Goal: Task Accomplishment & Management: Manage account settings

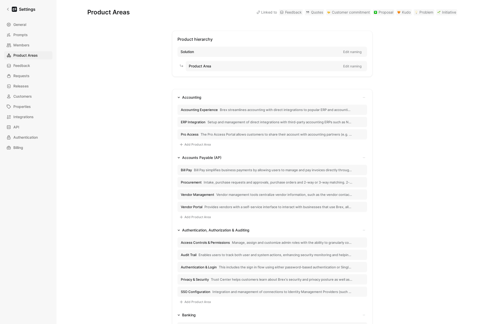
scroll to position [666, 0]
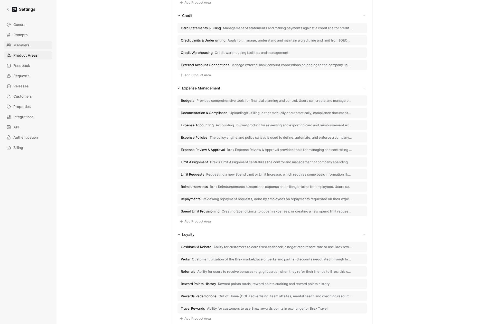
click at [29, 45] on span "Members" at bounding box center [21, 45] width 16 height 6
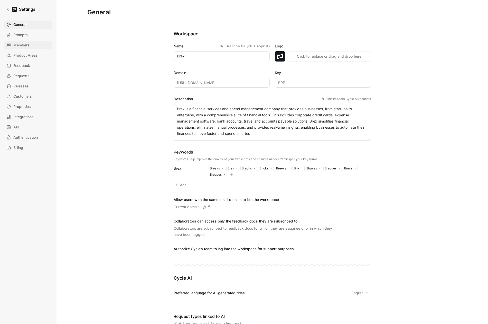
click at [23, 46] on span "Members" at bounding box center [21, 45] width 16 height 6
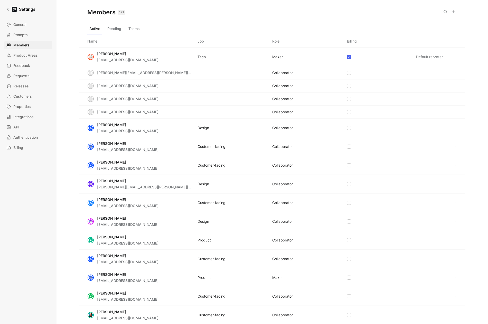
click at [133, 28] on button "Teams" at bounding box center [133, 29] width 15 height 8
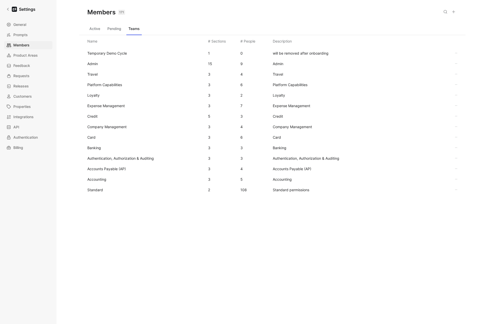
click at [94, 192] on span "Standard" at bounding box center [95, 190] width 16 height 4
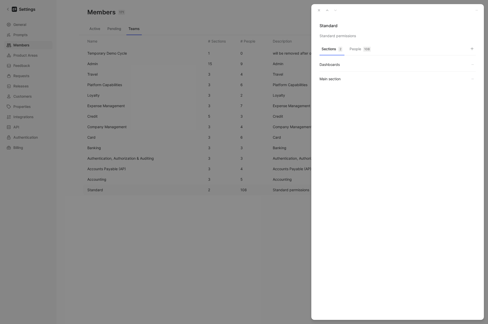
click at [360, 50] on button "People 108" at bounding box center [359, 50] width 25 height 10
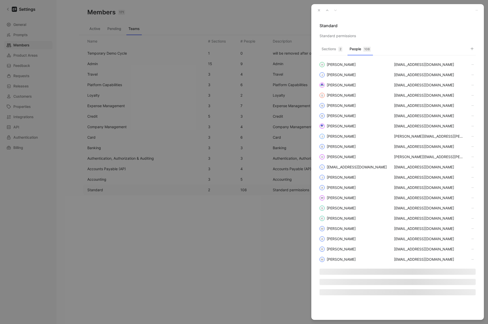
click at [471, 48] on icon "button" at bounding box center [472, 49] width 4 height 4
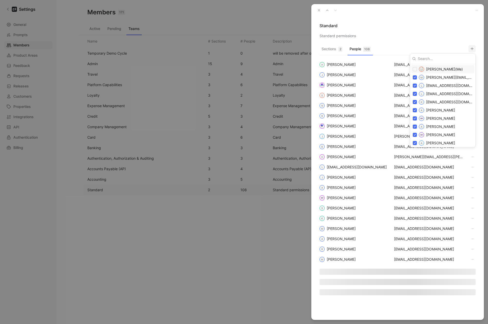
click at [390, 23] on div at bounding box center [244, 162] width 488 height 324
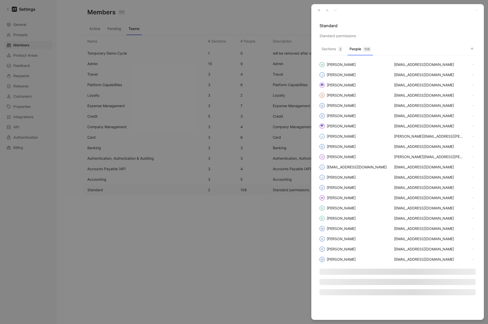
click at [317, 12] on icon "button" at bounding box center [319, 10] width 4 height 4
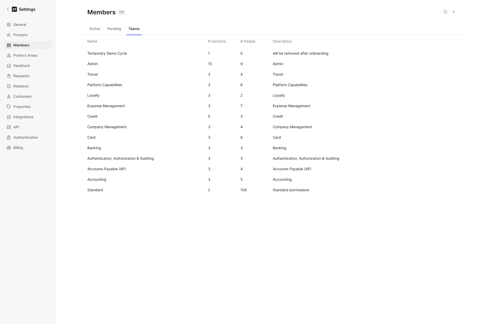
drag, startPoint x: 289, startPoint y: 15, endPoint x: 349, endPoint y: 2, distance: 60.8
click at [289, 15] on div "Members 171 Saved" at bounding box center [272, 12] width 386 height 25
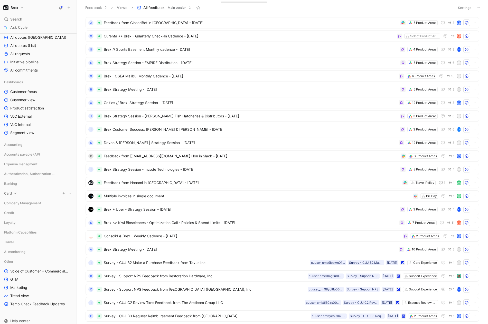
scroll to position [111, 0]
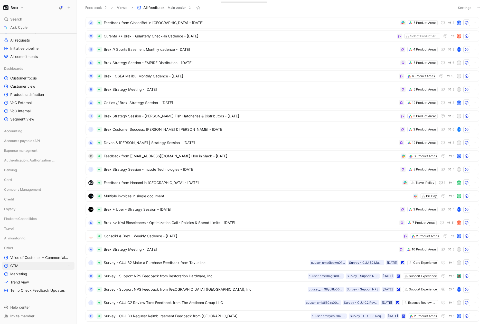
click at [18, 266] on span "GTM" at bounding box center [14, 266] width 8 height 5
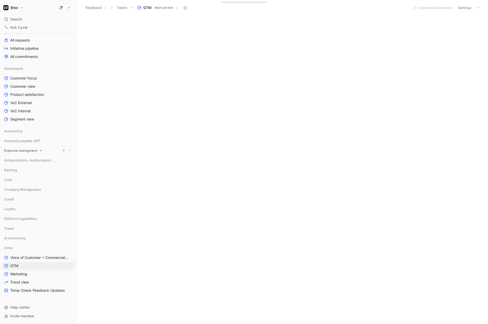
scroll to position [348, 0]
click at [19, 272] on span "Marketing" at bounding box center [18, 274] width 17 height 5
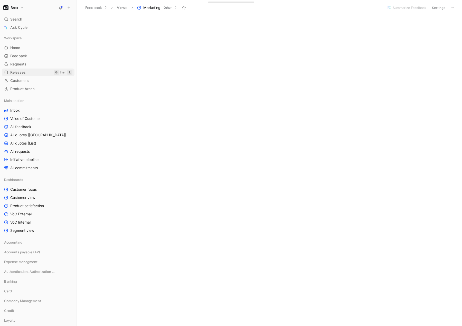
click at [22, 70] on span "Releases" at bounding box center [17, 72] width 15 height 5
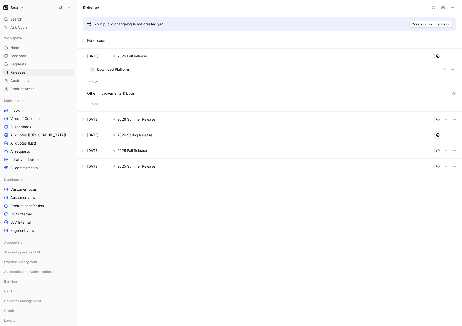
click at [83, 57] on button at bounding box center [269, 56] width 385 height 15
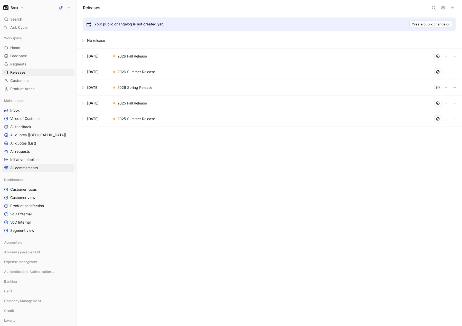
click at [20, 168] on span "All commitments" at bounding box center [23, 167] width 27 height 5
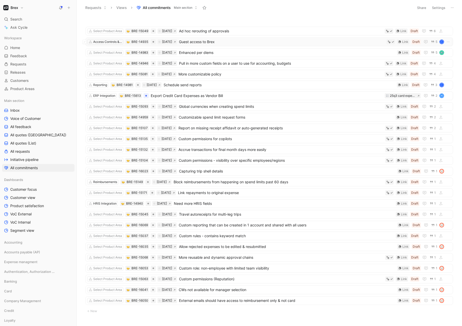
click at [205, 42] on span "Guest access to Brex" at bounding box center [281, 42] width 205 height 6
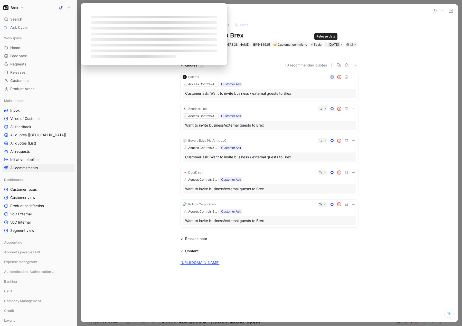
click at [329, 44] on div "Oct 19, 2025" at bounding box center [334, 44] width 10 height 5
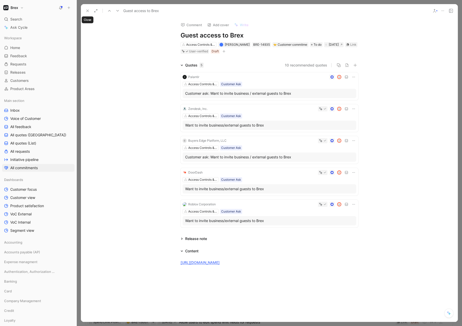
click at [85, 11] on button at bounding box center [87, 10] width 7 height 7
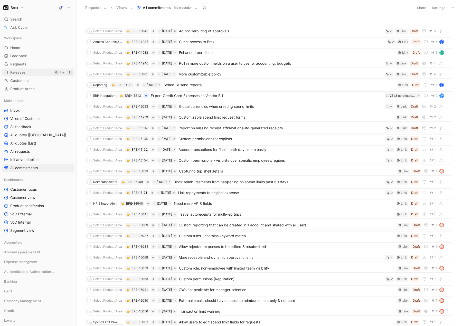
click at [19, 74] on span "Releases" at bounding box center [17, 72] width 15 height 5
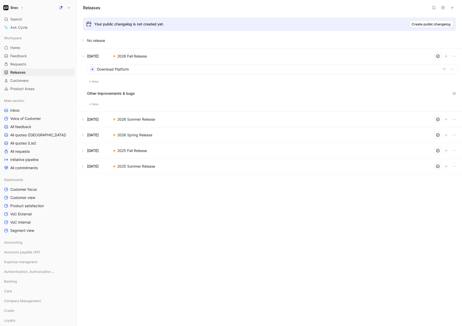
click at [84, 58] on button at bounding box center [269, 56] width 385 height 15
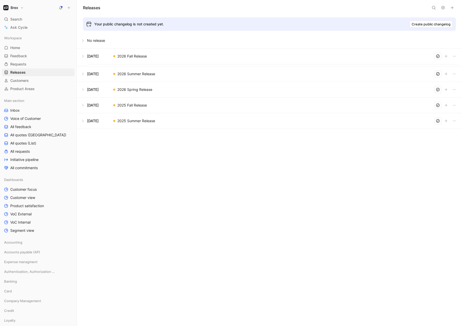
click at [181, 172] on div "Releases Your public changelog is not created yet. Create public changelog No r…" at bounding box center [269, 163] width 385 height 326
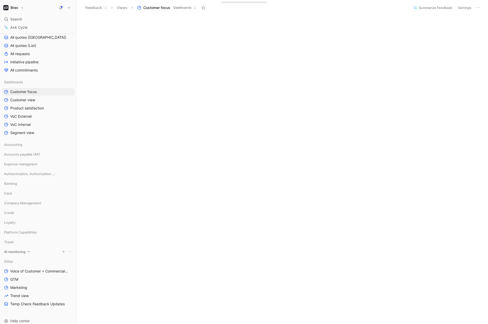
scroll to position [111, 0]
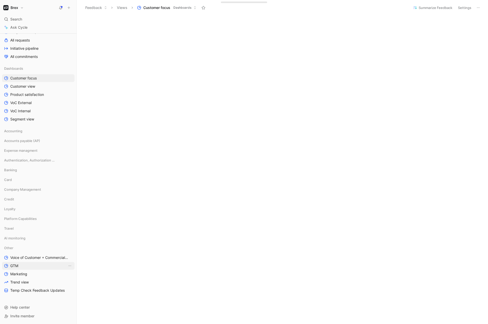
click at [20, 269] on link "GTM" at bounding box center [38, 266] width 72 height 8
click at [145, 8] on span "GTM" at bounding box center [147, 7] width 8 height 5
click at [477, 7] on icon at bounding box center [478, 8] width 4 height 4
click at [479, 8] on icon at bounding box center [478, 8] width 4 height 4
click at [464, 7] on button "Settings" at bounding box center [464, 7] width 18 height 7
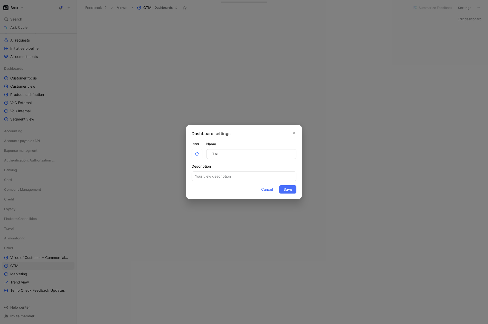
click at [212, 154] on input "GTM" at bounding box center [251, 154] width 90 height 10
type input "Revenue"
click at [279, 186] on button "Save" at bounding box center [287, 190] width 17 height 8
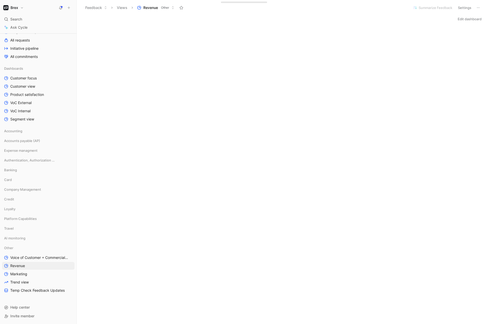
click at [461, 7] on button "Settings" at bounding box center [464, 7] width 18 height 7
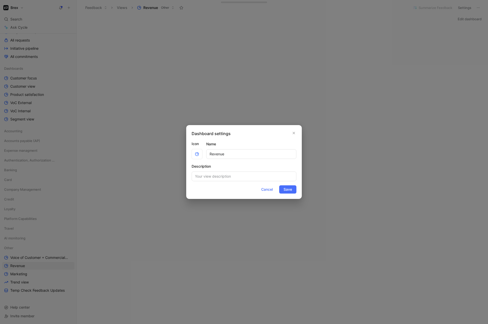
click at [217, 152] on input "Revenue" at bounding box center [251, 154] width 90 height 10
type input "GTM"
click at [289, 189] on span "Save" at bounding box center [287, 190] width 8 height 6
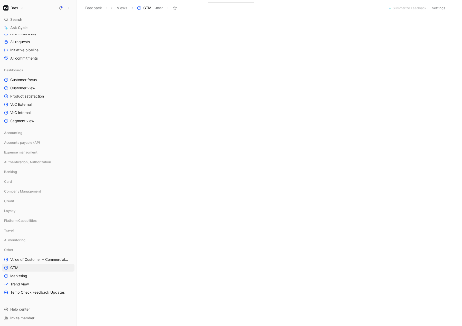
scroll to position [110, 0]
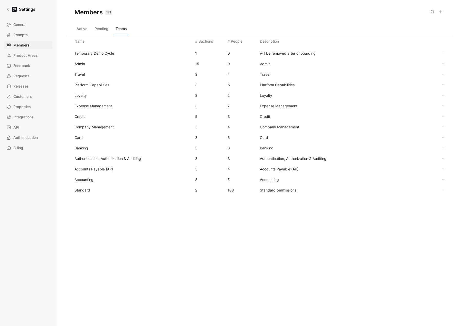
click at [82, 188] on span "Standard" at bounding box center [82, 190] width 16 height 4
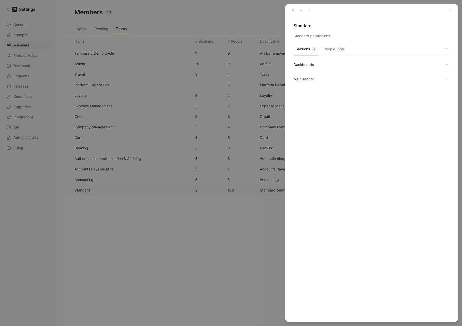
click at [340, 51] on div "108" at bounding box center [341, 49] width 8 height 5
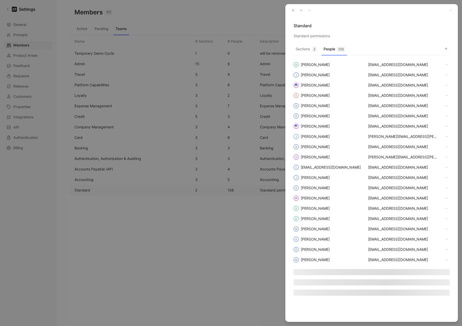
click at [448, 47] on button "button" at bounding box center [445, 48] width 7 height 7
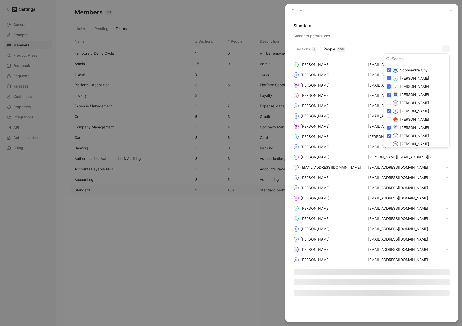
scroll to position [1012, 0]
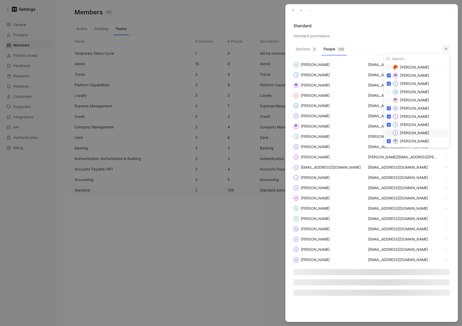
click at [288, 12] on div at bounding box center [231, 163] width 462 height 326
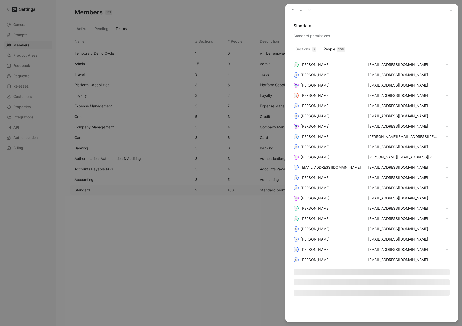
click at [291, 11] on button "button" at bounding box center [292, 10] width 7 height 7
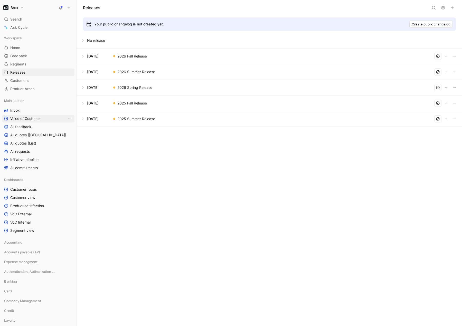
click at [25, 129] on span "All feedback" at bounding box center [20, 126] width 21 height 5
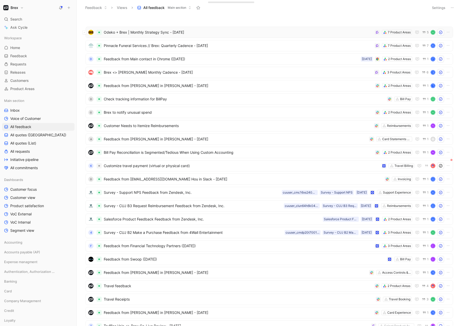
click at [223, 35] on span "Odeko + Brex | Monthly Strategy Sync - 8/26/2025" at bounding box center [238, 32] width 269 height 6
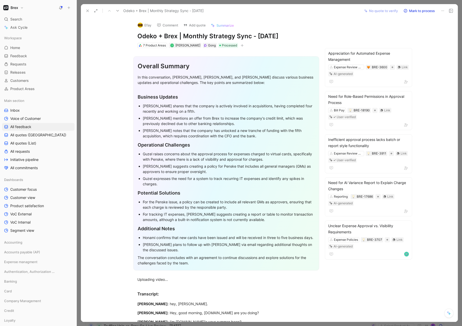
click at [87, 9] on icon at bounding box center [87, 11] width 4 height 4
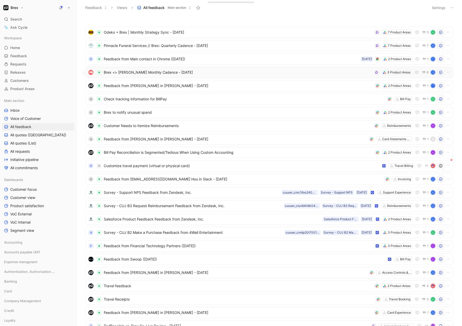
click at [279, 74] on span "Brex <> Hopper Monthly Cadence - 8/26/2025" at bounding box center [238, 72] width 268 height 6
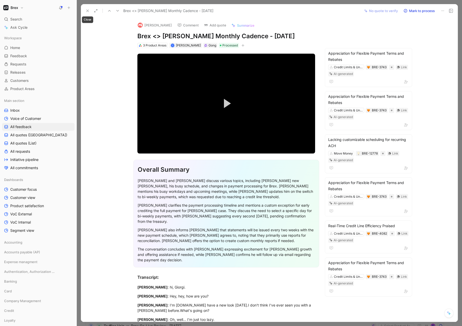
click at [85, 9] on icon at bounding box center [87, 11] width 4 height 4
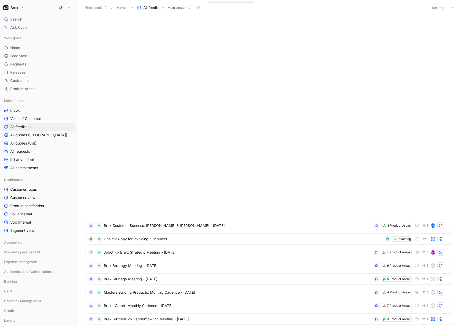
scroll to position [1314, 0]
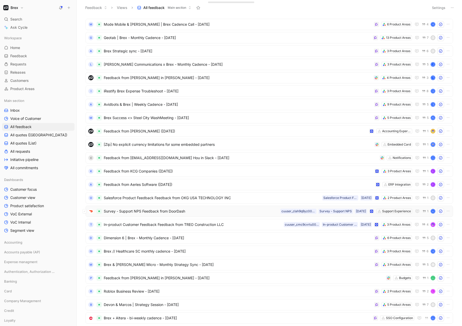
click at [204, 215] on div "Survey - Support NPS Feedback from DoorDash Support Experience 20/08/2025 Surve…" at bounding box center [268, 211] width 367 height 11
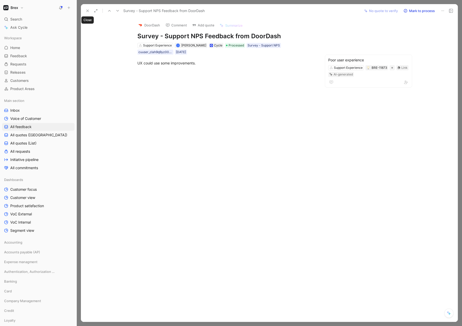
click at [86, 11] on icon at bounding box center [87, 11] width 4 height 4
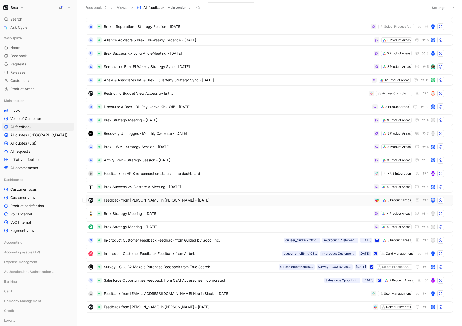
scroll to position [1847, 0]
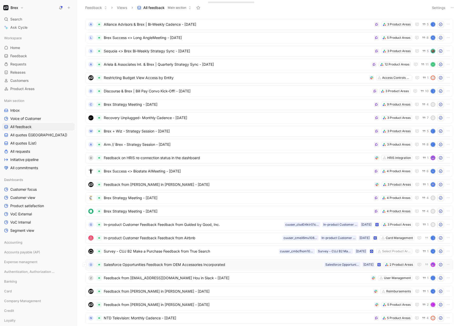
click at [204, 268] on div "O Salesforce Opportunities Feedback from OEM Accessories Incorporated 2 Product…" at bounding box center [268, 264] width 367 height 11
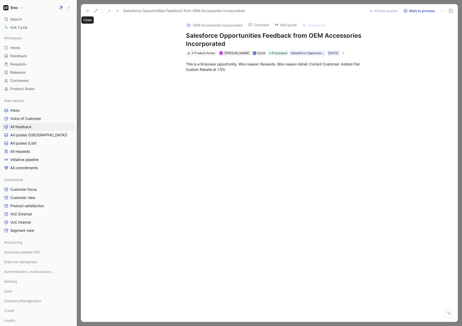
click at [87, 10] on icon at bounding box center [87, 11] width 4 height 4
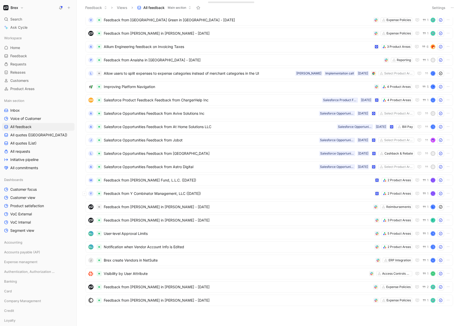
scroll to position [2393, 0]
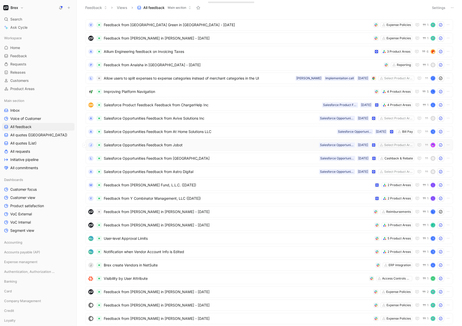
click at [166, 144] on span "Salesforce Opportunities Feedback from Jobot" at bounding box center [210, 145] width 213 height 6
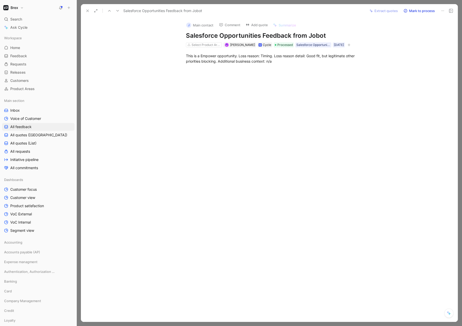
click at [83, 11] on div "Salesforce Opportunities Feedback from Jobot" at bounding box center [224, 11] width 282 height 8
click at [85, 11] on icon at bounding box center [87, 11] width 4 height 4
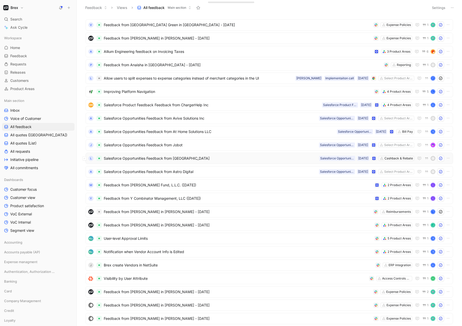
click at [218, 160] on span "Salesforce Opportunities Feedback from [GEOGRAPHIC_DATA]" at bounding box center [210, 158] width 213 height 6
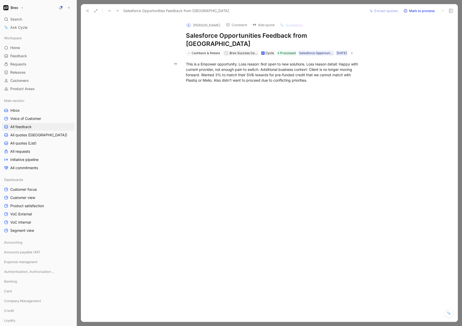
click at [88, 10] on icon at bounding box center [87, 11] width 4 height 4
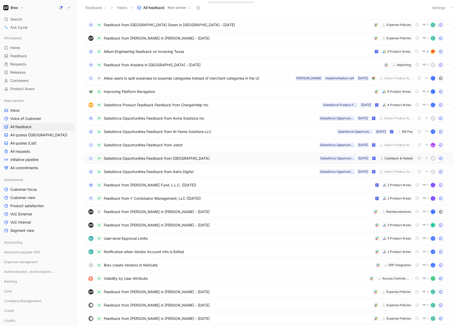
click at [196, 155] on span "Salesforce Opportunities Feedback from [GEOGRAPHIC_DATA]" at bounding box center [210, 158] width 213 height 6
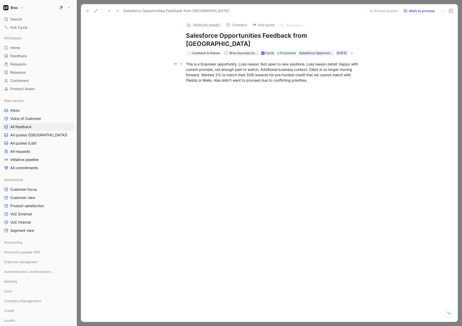
drag, startPoint x: 239, startPoint y: 56, endPoint x: 261, endPoint y: 55, distance: 21.8
click at [261, 61] on div "This is a Empower opportunity. Loss reason: Not open to new solutions. Loss rea…" at bounding box center [275, 72] width 178 height 22
click at [272, 61] on div "This is a Empower opportunity. Loss reason: Not open to new solutions. Loss rea…" at bounding box center [275, 72] width 178 height 22
drag, startPoint x: 264, startPoint y: 56, endPoint x: 299, endPoint y: 53, distance: 35.3
click at [299, 61] on div "This is a Empower opportunity. Loss reason: Not open to new solutions. Loss rea…" at bounding box center [275, 72] width 178 height 22
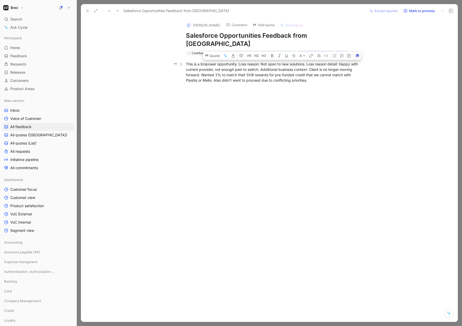
click at [327, 61] on div "This is a Empower opportunity. Loss reason: Not open to new solutions. Loss rea…" at bounding box center [275, 72] width 178 height 22
drag, startPoint x: 331, startPoint y: 72, endPoint x: 266, endPoint y: 62, distance: 66.6
click at [269, 62] on div "This is a Empower opportunity. Loss reason: Not open to new solutions. Loss rea…" at bounding box center [275, 72] width 178 height 22
click at [262, 76] on div "This is a Empower opportunity. Loss reason: Not open to new solutions. Loss rea…" at bounding box center [275, 72] width 366 height 33
click at [87, 12] on icon at bounding box center [87, 11] width 4 height 4
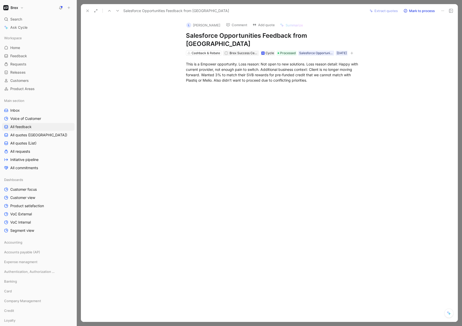
click at [87, 12] on header "Feedback Views All feedback Main section Settings" at bounding box center [269, 7] width 385 height 15
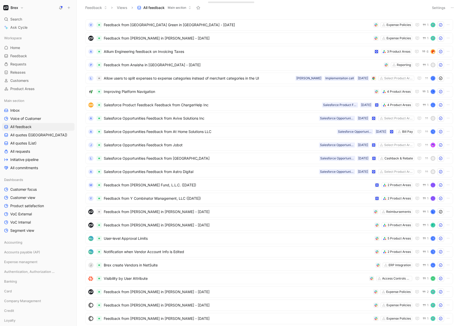
scroll to position [2393, 0]
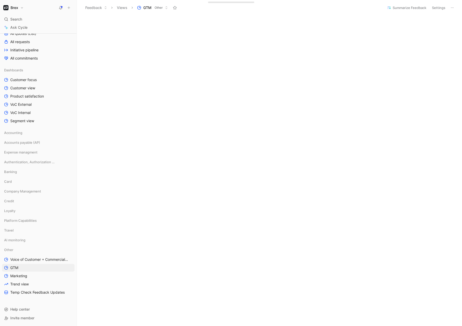
scroll to position [1002, 0]
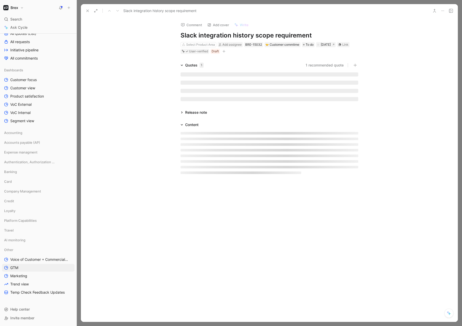
click at [88, 12] on icon at bounding box center [87, 11] width 4 height 4
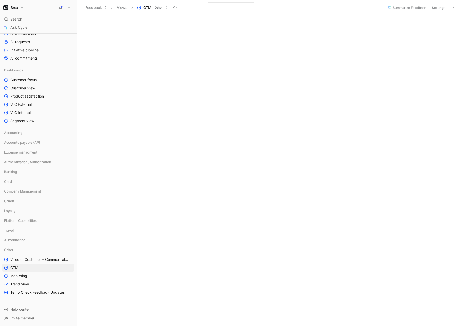
scroll to position [213, 0]
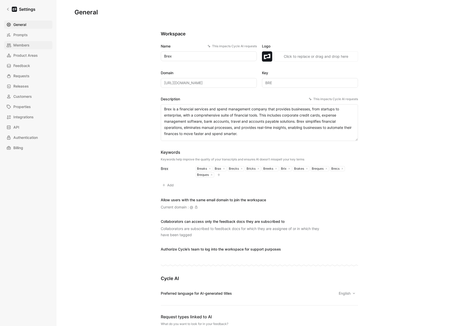
click at [17, 44] on span "Members" at bounding box center [21, 45] width 16 height 6
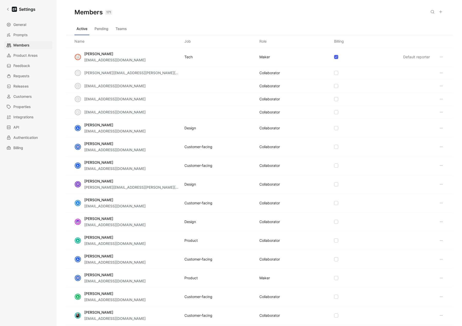
click at [104, 31] on button "Pending" at bounding box center [101, 29] width 18 height 8
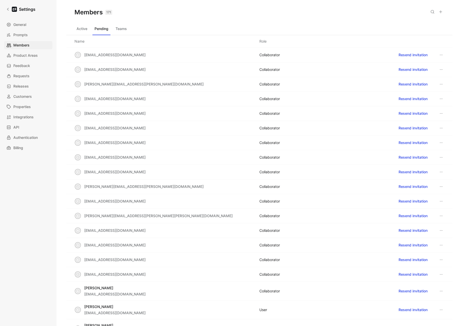
click at [124, 29] on button "Teams" at bounding box center [120, 29] width 15 height 8
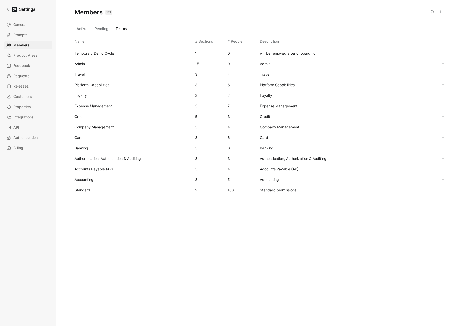
click at [85, 27] on button "Active" at bounding box center [81, 29] width 15 height 8
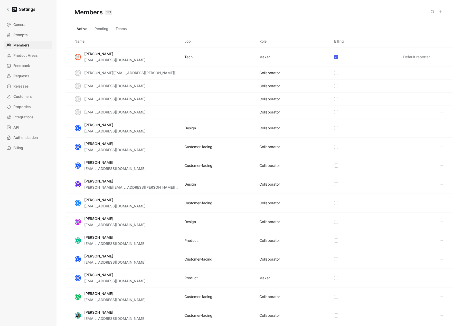
click at [170, 19] on div "Members 171 Saved" at bounding box center [259, 12] width 386 height 25
click at [430, 9] on button at bounding box center [432, 11] width 7 height 7
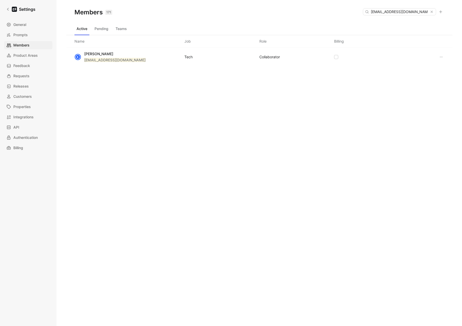
type input "bprice@brex.com"
click at [116, 30] on button "Teams" at bounding box center [120, 29] width 15 height 8
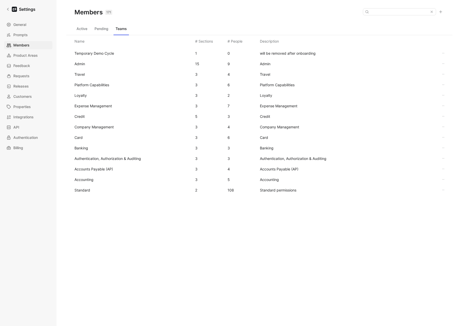
click at [83, 63] on span "Admin" at bounding box center [79, 64] width 11 height 4
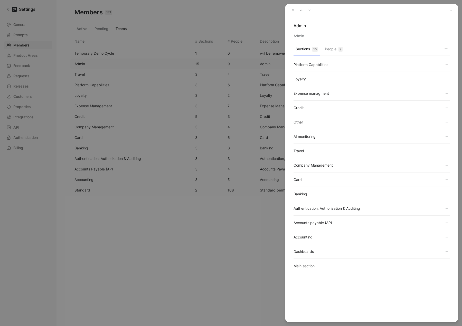
click at [341, 49] on div "9" at bounding box center [340, 49] width 4 height 5
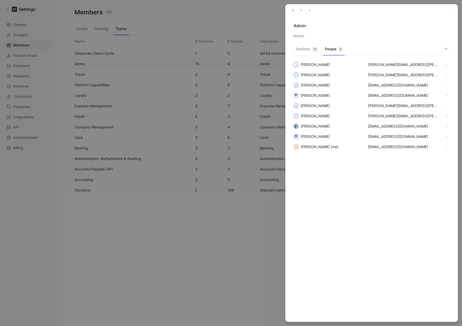
click at [447, 50] on icon "button" at bounding box center [446, 49] width 4 height 4
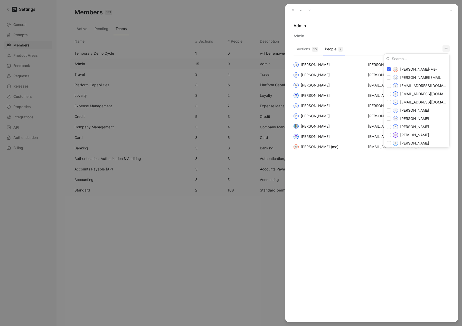
type input "bprice@brex.com"
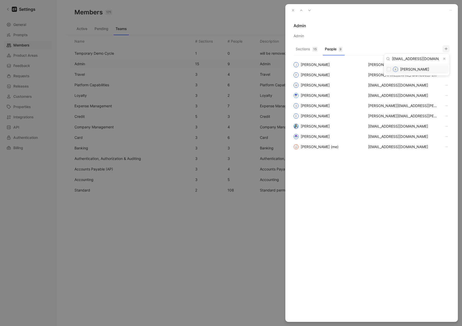
click at [390, 70] on input "checkbox" at bounding box center [389, 69] width 4 height 4
checkbox input "true"
click at [380, 33] on div at bounding box center [231, 163] width 462 height 326
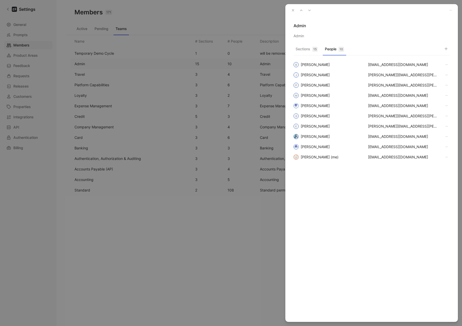
click at [292, 10] on icon "button" at bounding box center [293, 10] width 4 height 4
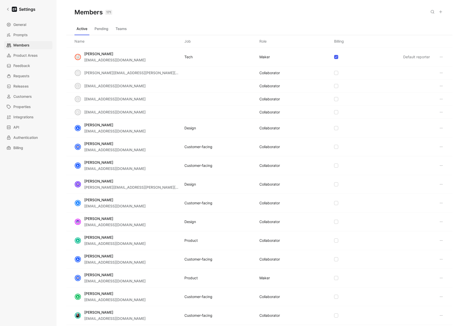
click at [434, 13] on icon at bounding box center [432, 12] width 4 height 4
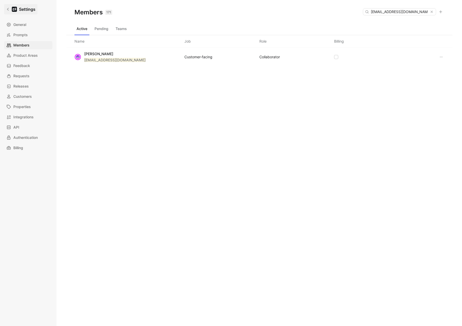
type input "kherzog@brex.com"
click at [7, 9] on icon at bounding box center [8, 9] width 2 height 3
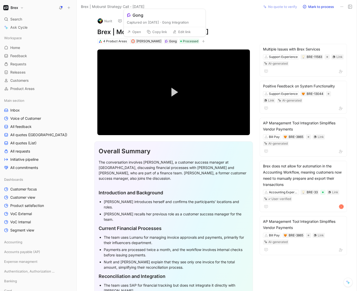
click at [139, 31] on button "Open" at bounding box center [134, 31] width 18 height 7
click at [128, 32] on icon at bounding box center [129, 32] width 4 height 4
click at [148, 42] on span "[PERSON_NAME]" at bounding box center [148, 41] width 25 height 4
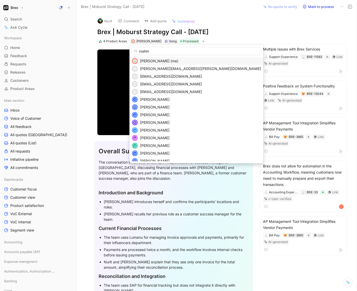
type input "roshini"
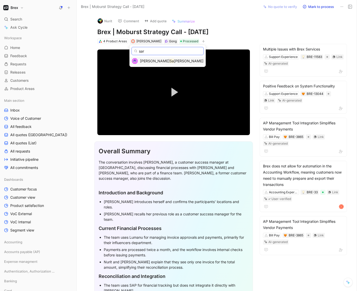
type input "sara"
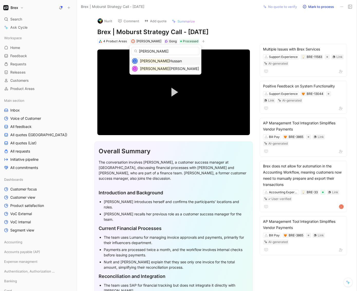
click at [169, 62] on span "Hussan" at bounding box center [175, 61] width 12 height 4
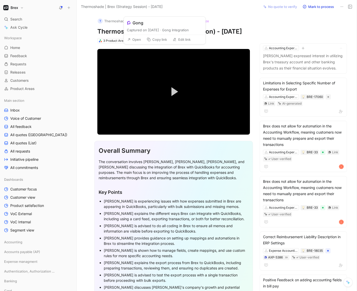
click at [139, 40] on button "Open" at bounding box center [134, 39] width 18 height 7
click at [148, 40] on div "Change reporter" at bounding box center [148, 40] width 93 height 9
click at [117, 42] on button "Change reporter" at bounding box center [121, 40] width 37 height 7
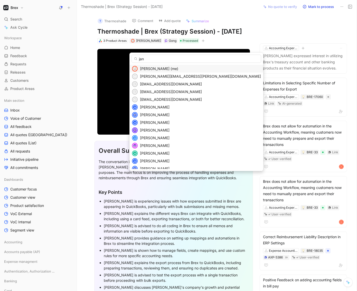
type input "jane"
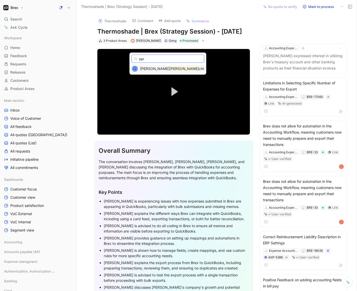
type input "sara"
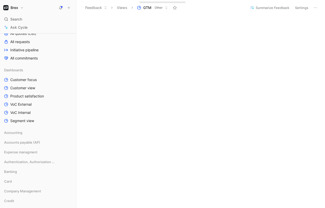
scroll to position [213, 0]
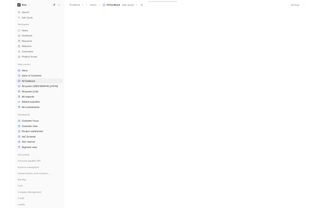
scroll to position [2473, 0]
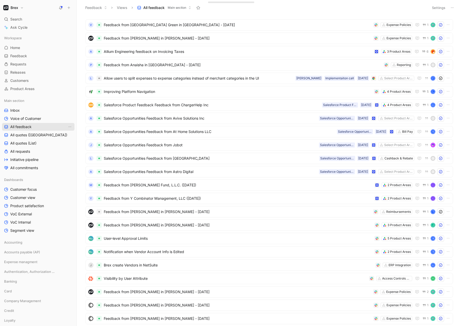
click at [15, 127] on span "All feedback" at bounding box center [20, 126] width 21 height 5
